Goal: Task Accomplishment & Management: Use online tool/utility

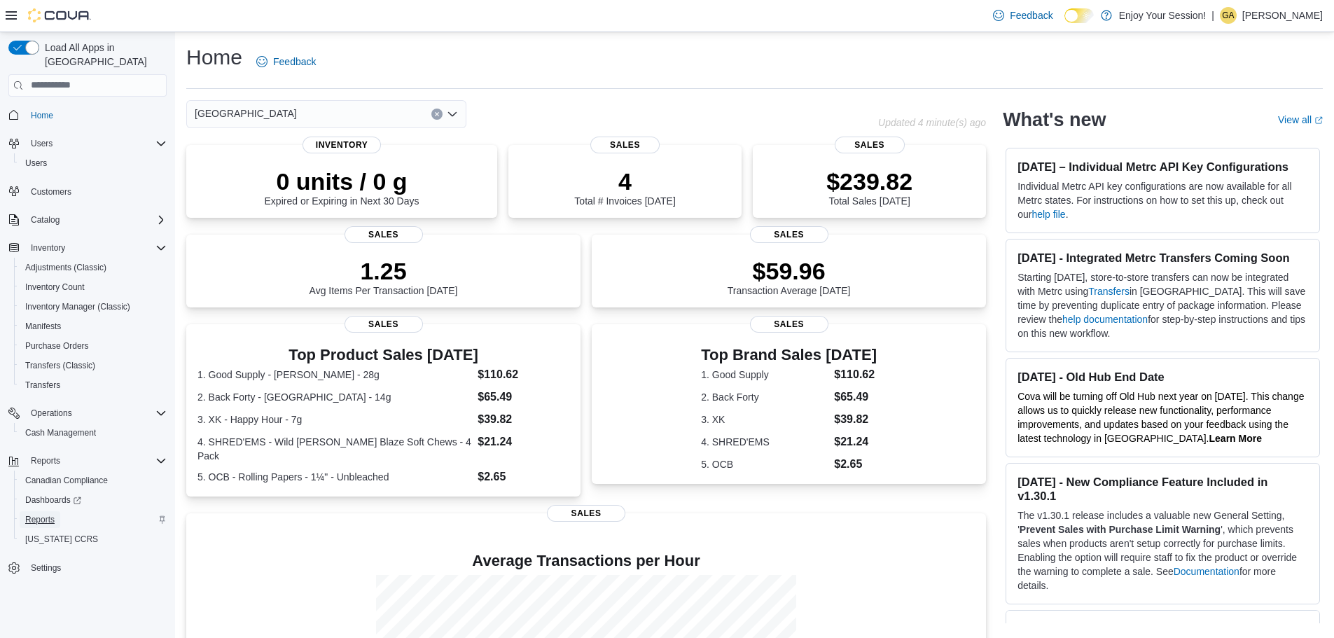
click at [31, 514] on span "Reports" at bounding box center [39, 519] width 29 height 11
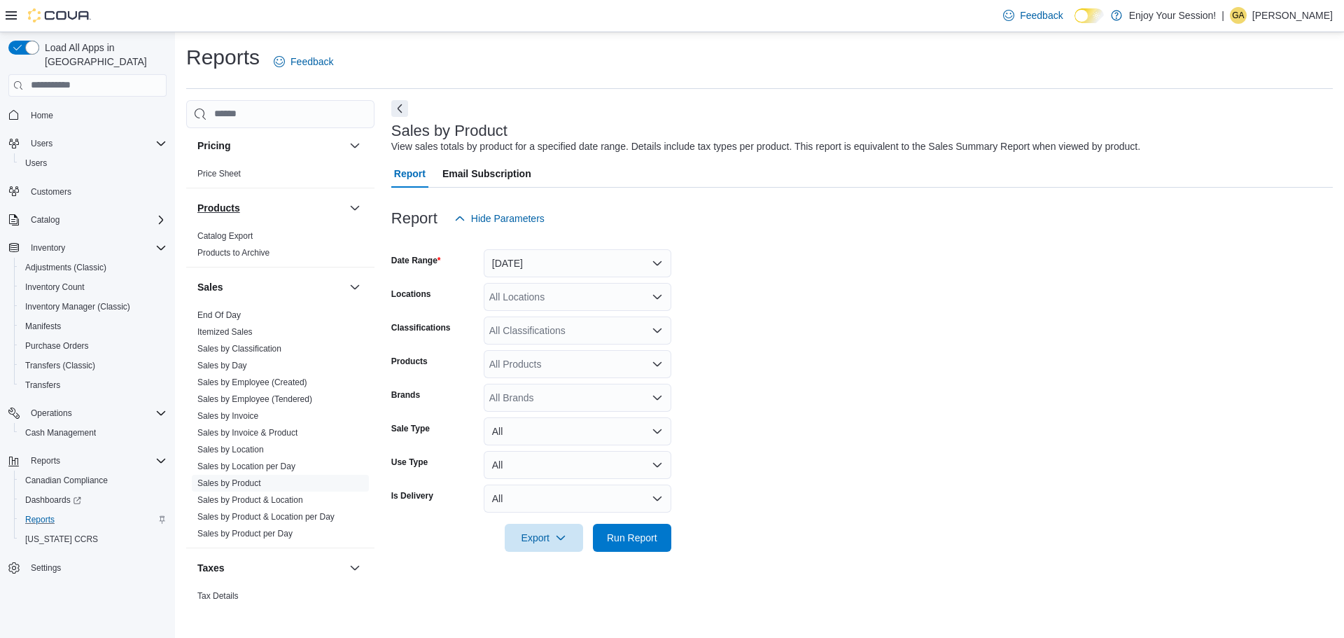
scroll to position [770, 0]
click at [227, 448] on link "Sales by Location" at bounding box center [230, 449] width 67 height 10
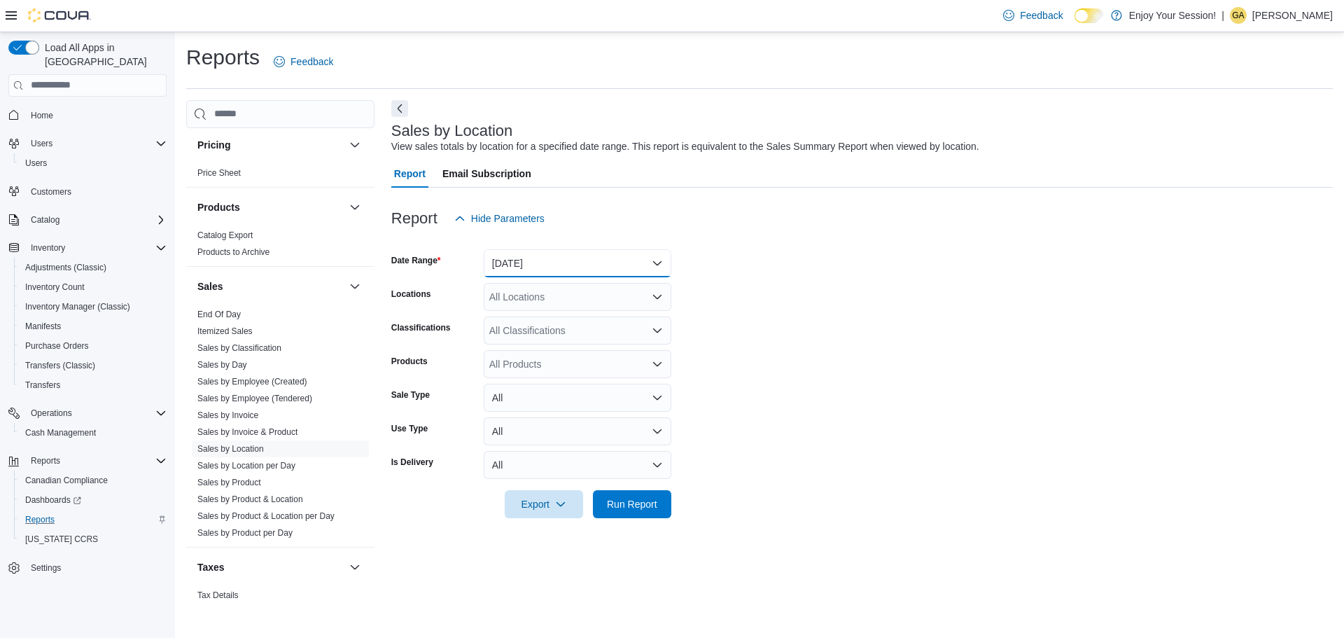
click at [622, 260] on button "[DATE]" at bounding box center [578, 263] width 188 height 28
click at [772, 323] on form "Date Range [DATE] Locations All Locations Classifications All Classifications P…" at bounding box center [862, 375] width 942 height 286
click at [608, 267] on button "[DATE]" at bounding box center [578, 263] width 188 height 28
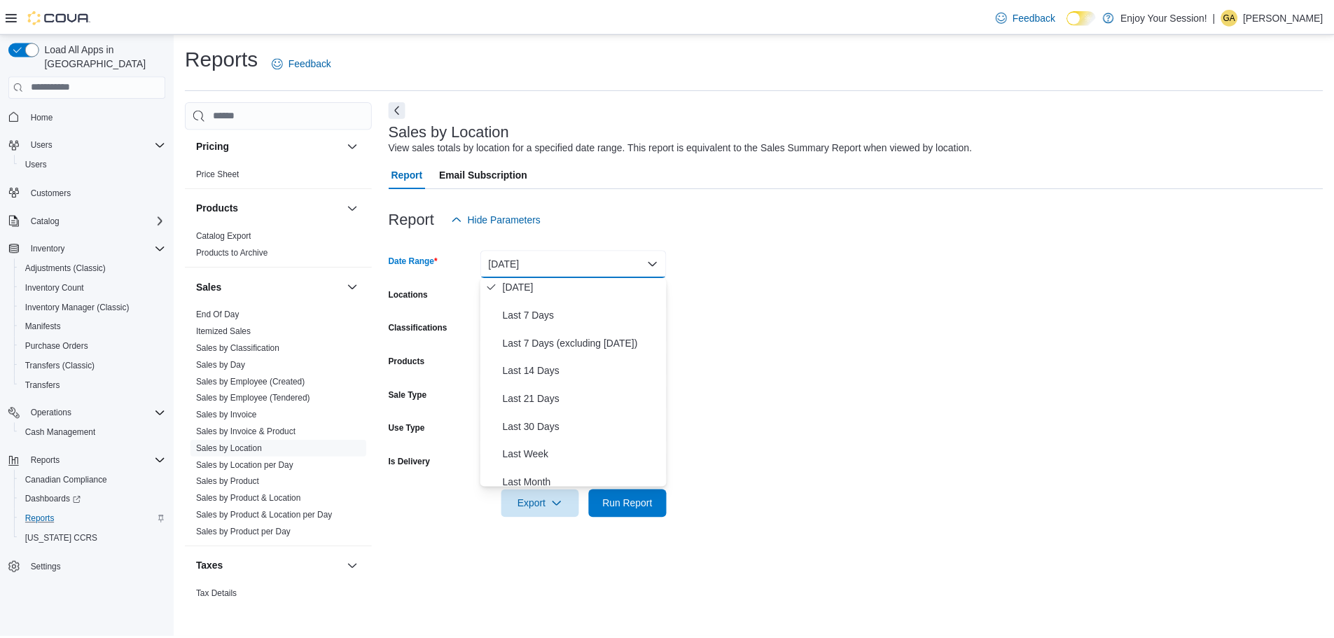
scroll to position [210, 0]
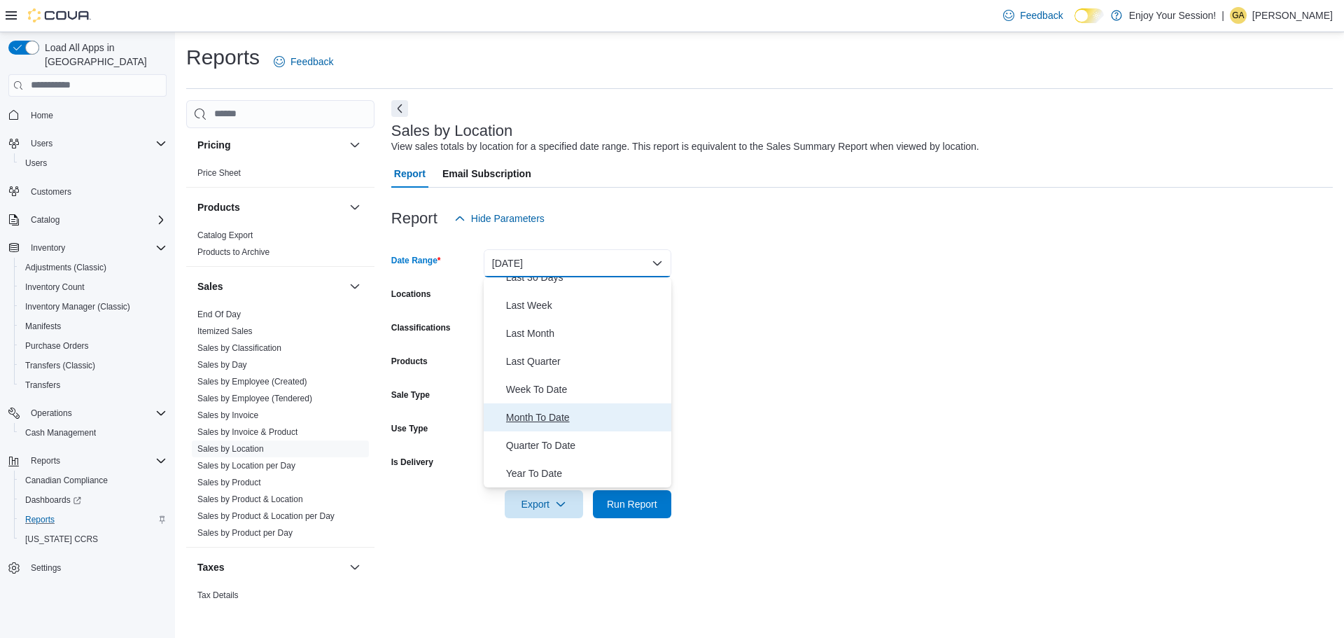
click at [573, 410] on span "Month To Date" at bounding box center [586, 417] width 160 height 17
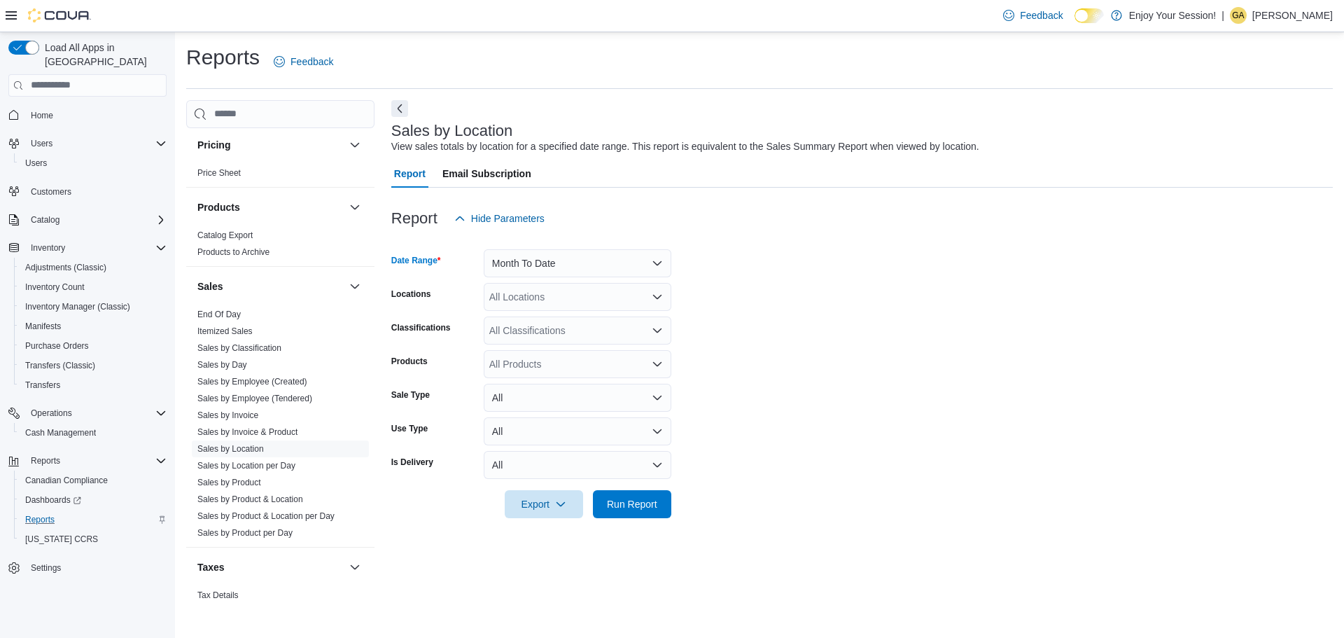
click at [818, 405] on form "Date Range Month To Date Locations All Locations Classifications All Classifica…" at bounding box center [862, 375] width 942 height 286
click at [641, 503] on span "Run Report" at bounding box center [632, 503] width 50 height 14
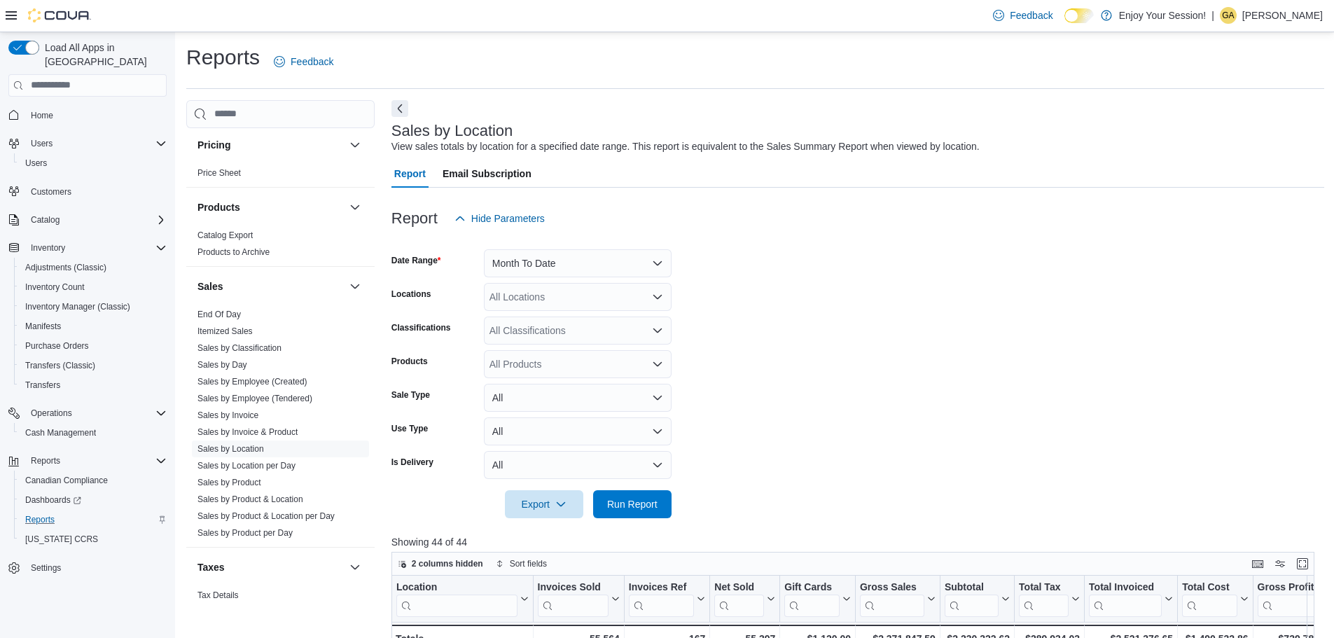
click at [606, 298] on div "All Locations" at bounding box center [578, 297] width 188 height 28
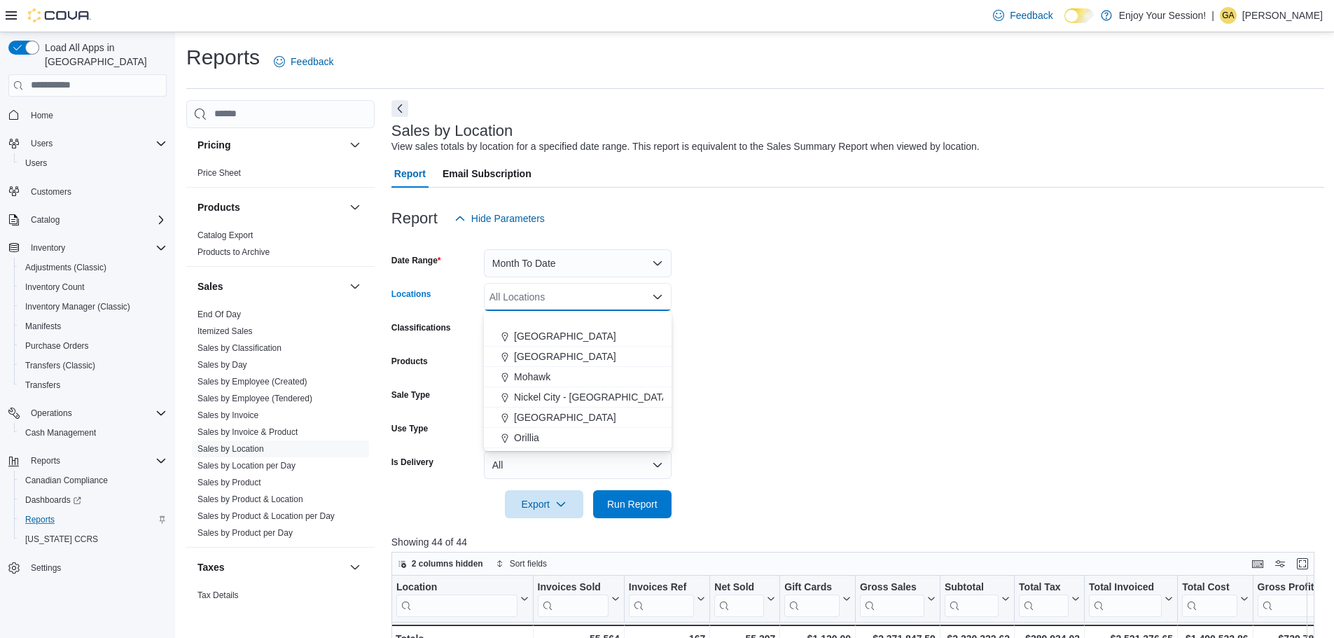
scroll to position [490, 0]
click at [576, 397] on div "[GEOGRAPHIC_DATA]" at bounding box center [577, 399] width 171 height 14
click at [889, 405] on form "Date Range Month To Date Locations [GEOGRAPHIC_DATA] Combo box. Selected. [GEOG…" at bounding box center [857, 375] width 932 height 286
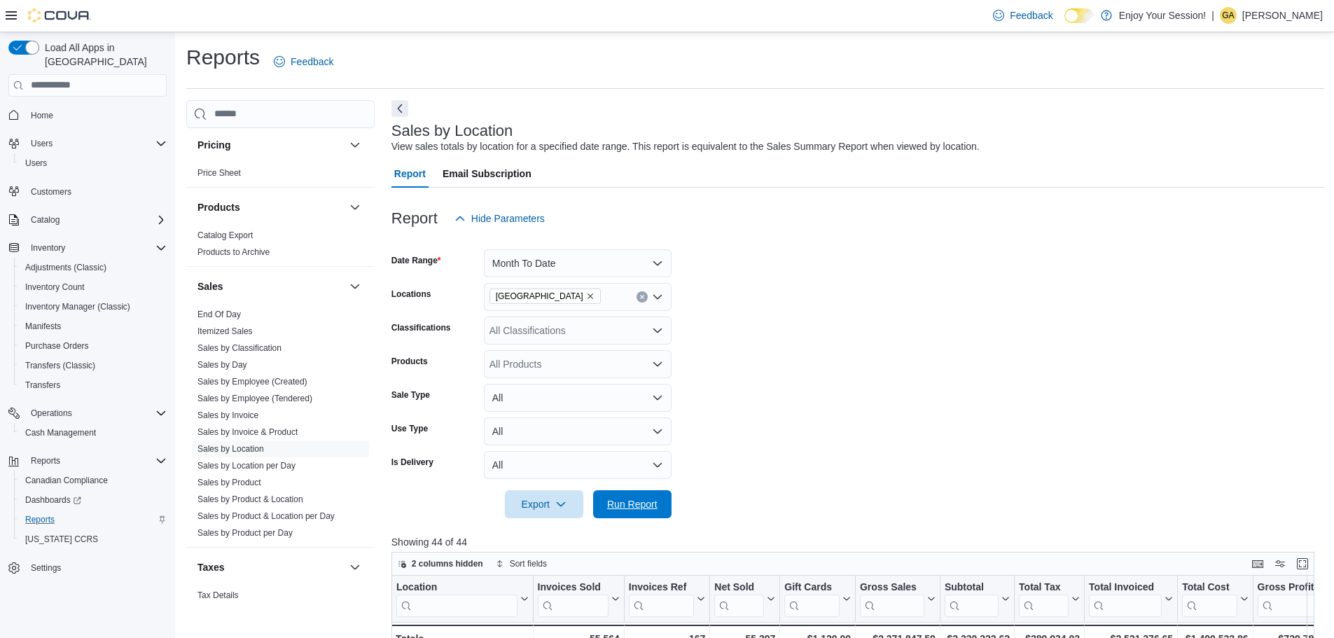
click at [648, 509] on span "Run Report" at bounding box center [632, 504] width 50 height 14
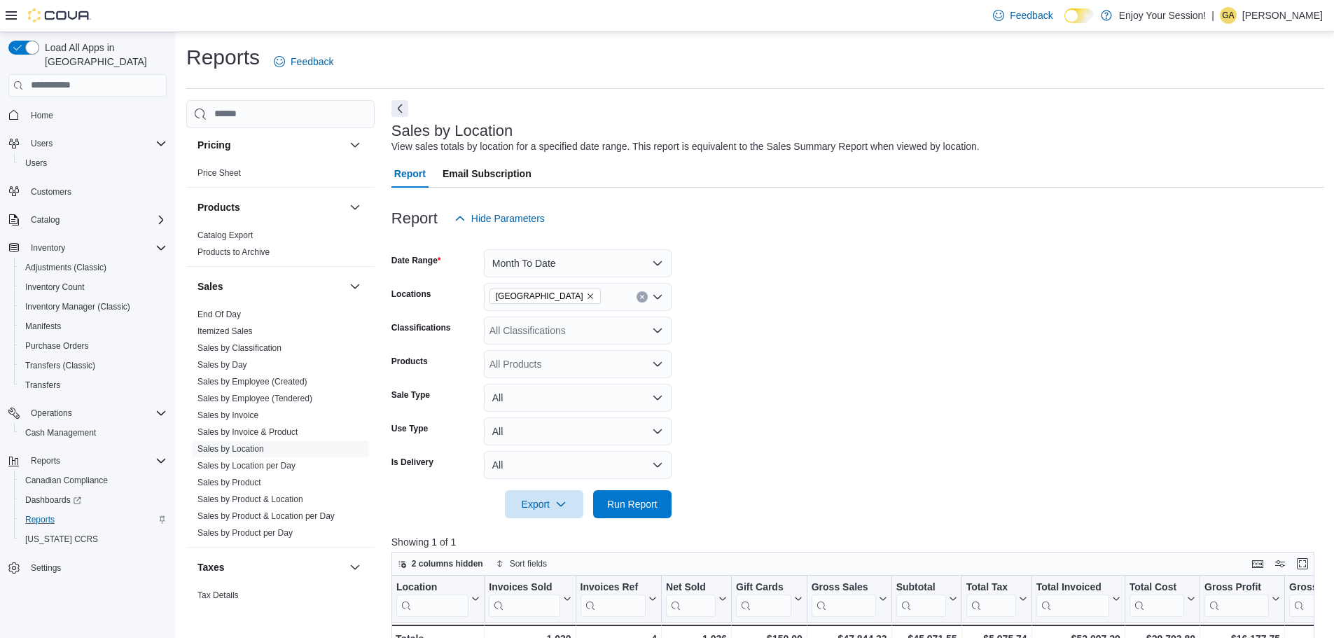
scroll to position [350, 0]
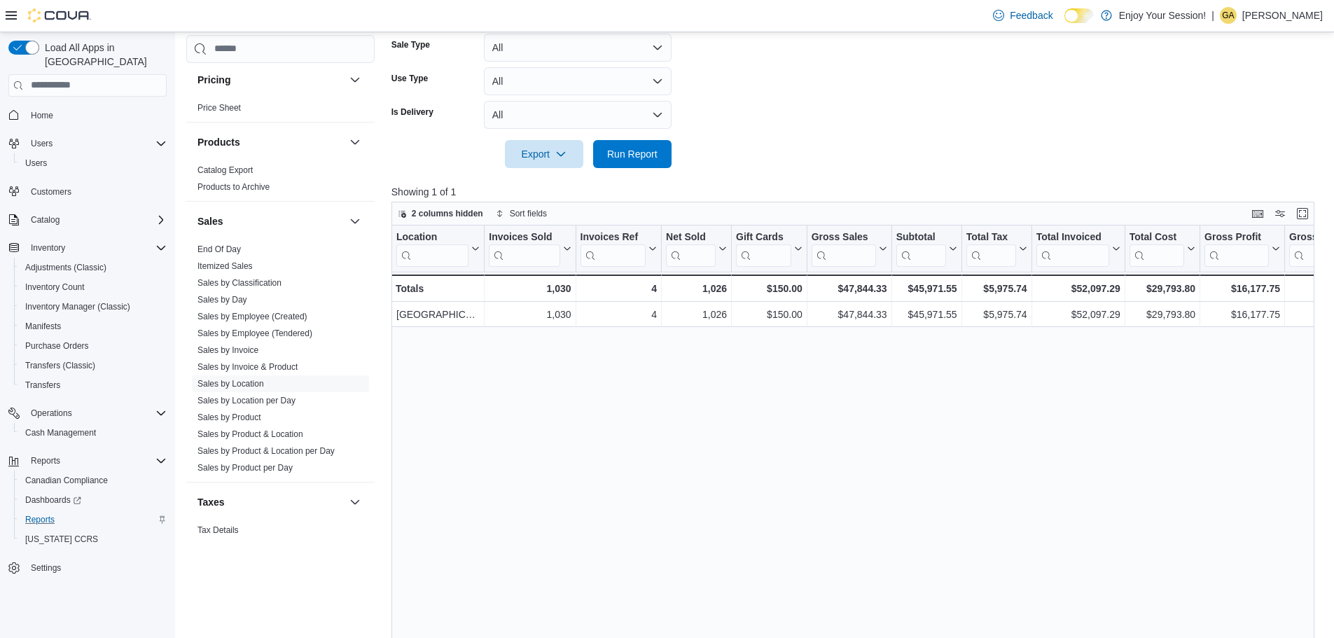
drag, startPoint x: 906, startPoint y: 426, endPoint x: 893, endPoint y: 445, distance: 22.7
click at [893, 445] on div "Location Click to view column header actions Invoices Sold Click to view column…" at bounding box center [857, 468] width 932 height 487
click at [781, 555] on div "Location Click to view column header actions Invoices Sold Click to view column…" at bounding box center [857, 468] width 932 height 487
click at [41, 110] on span "Home" at bounding box center [42, 115] width 22 height 11
